Goal: Task Accomplishment & Management: Complete application form

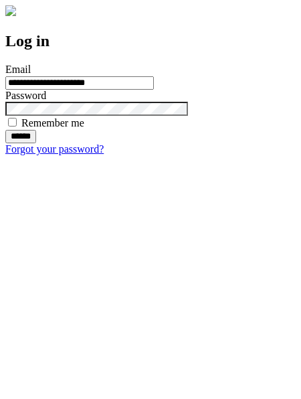
type input "**********"
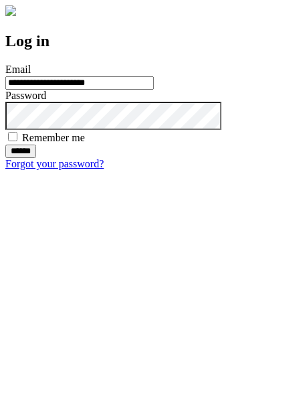
click at [36, 158] on input "******" at bounding box center [20, 150] width 31 height 13
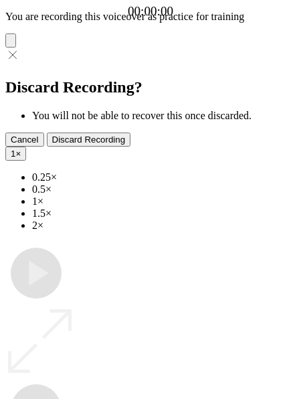
type input "**********"
